Goal: Find specific page/section: Find specific page/section

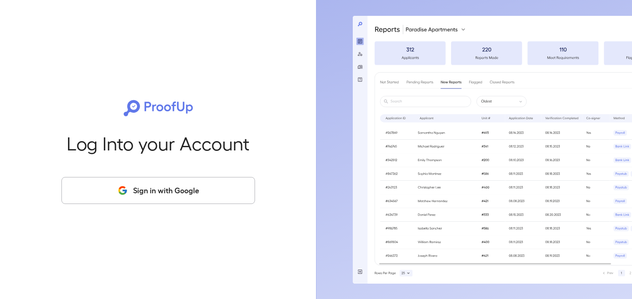
click at [219, 181] on button "Sign in with Google" at bounding box center [158, 190] width 194 height 27
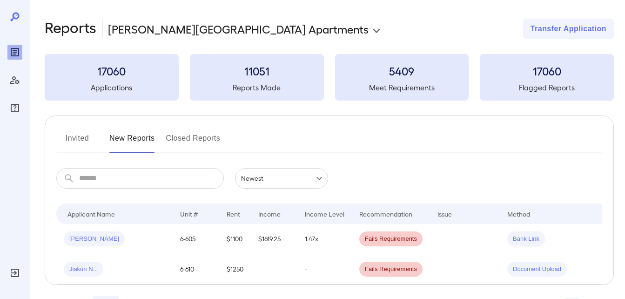
drag, startPoint x: 339, startPoint y: 196, endPoint x: 93, endPoint y: 154, distance: 249.2
click at [93, 154] on div "Invited New Reports Closed Reports ​ ​ Newest ****** Drop to group by Applicant…" at bounding box center [329, 199] width 569 height 169
drag, startPoint x: 93, startPoint y: 154, endPoint x: 73, endPoint y: 136, distance: 27.4
click at [73, 136] on button "Invited" at bounding box center [77, 142] width 42 height 22
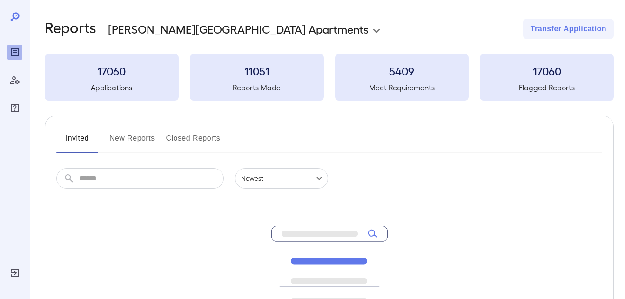
click at [73, 136] on button "Invited" at bounding box center [77, 142] width 42 height 22
click at [202, 134] on button "Closed Reports" at bounding box center [193, 142] width 54 height 22
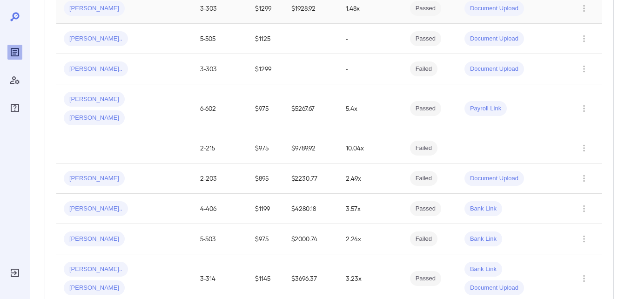
scroll to position [599, 0]
